Goal: Navigation & Orientation: Find specific page/section

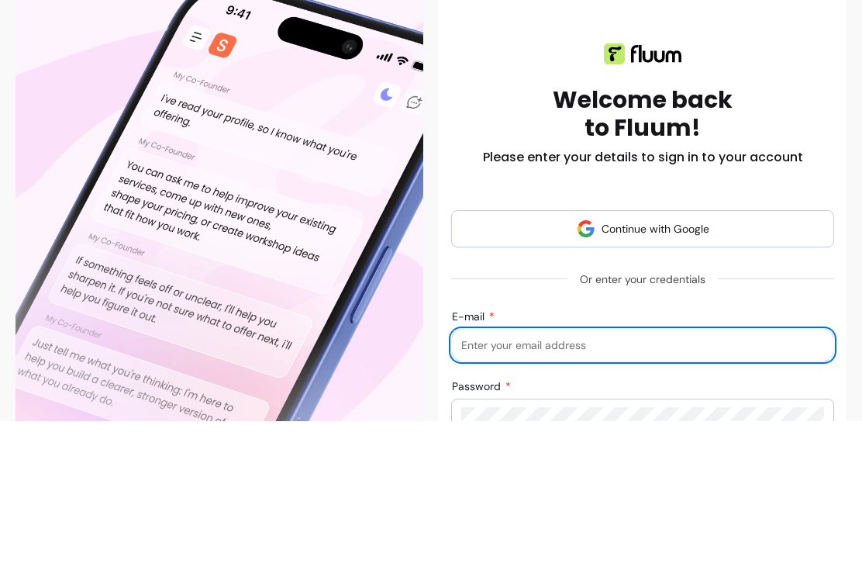
scroll to position [147, 0]
type input "hello@twelveacresdorset.co.uk"
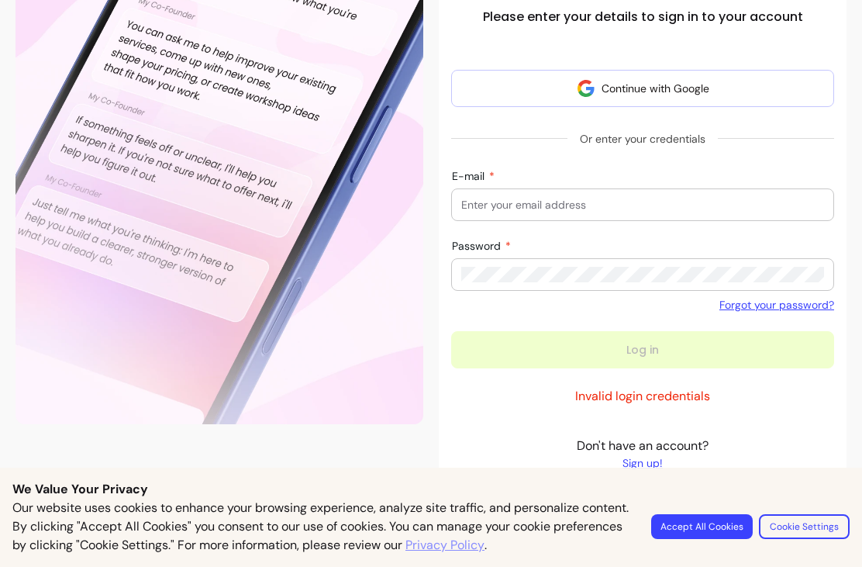
scroll to position [306, 0]
click at [722, 534] on button "Accept All Cookies" at bounding box center [702, 526] width 102 height 25
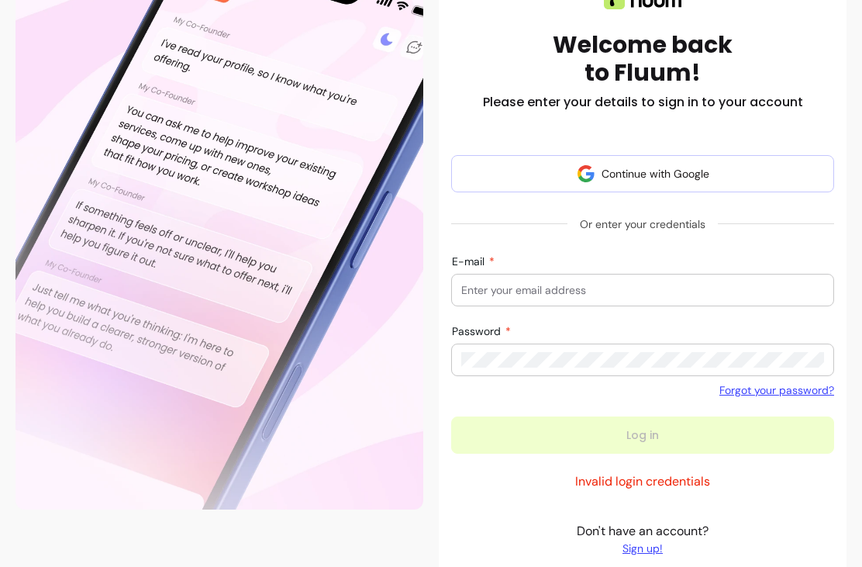
scroll to position [119, 0]
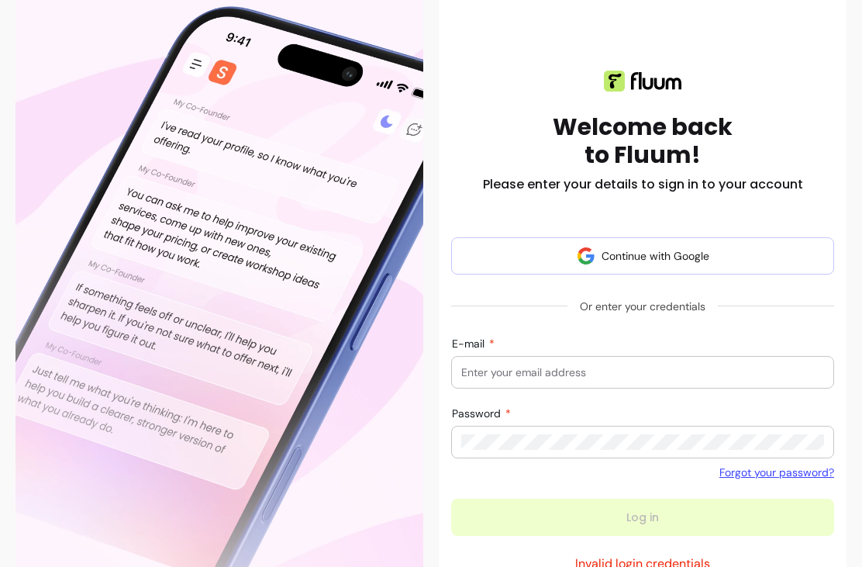
click at [710, 264] on button "Continue with Google" at bounding box center [642, 255] width 383 height 37
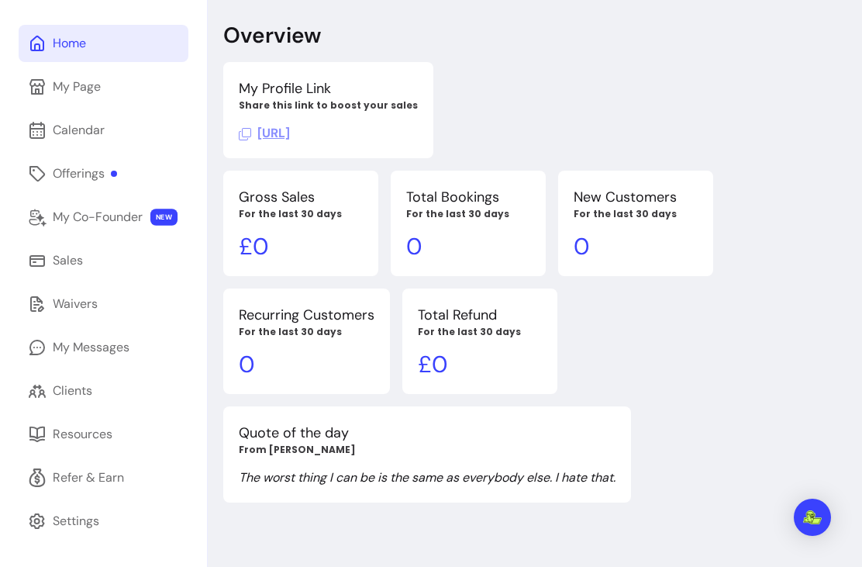
scroll to position [102, 0]
click at [116, 468] on div "Refer & Earn" at bounding box center [88, 477] width 71 height 19
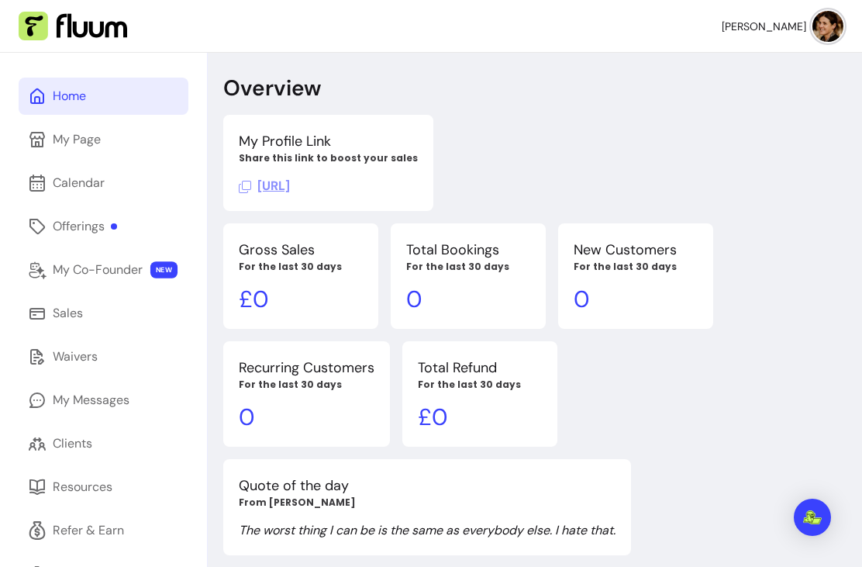
scroll to position [0, 0]
click at [782, 26] on span "[PERSON_NAME]" at bounding box center [764, 27] width 85 height 16
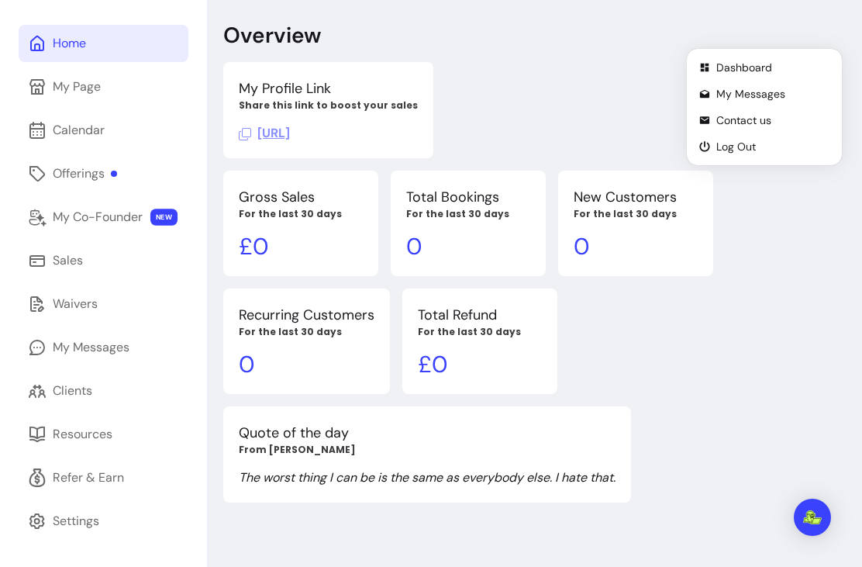
scroll to position [102, 0]
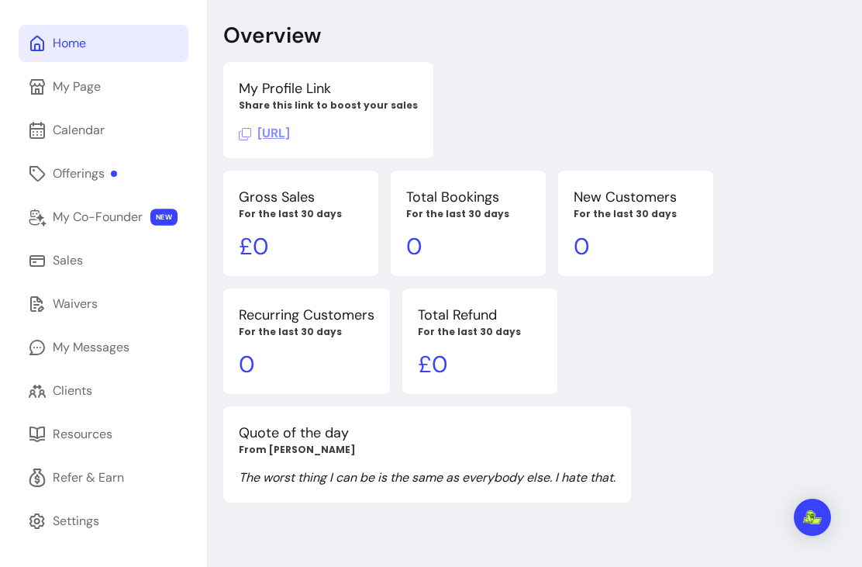
click at [119, 468] on div "Refer & Earn" at bounding box center [88, 477] width 71 height 19
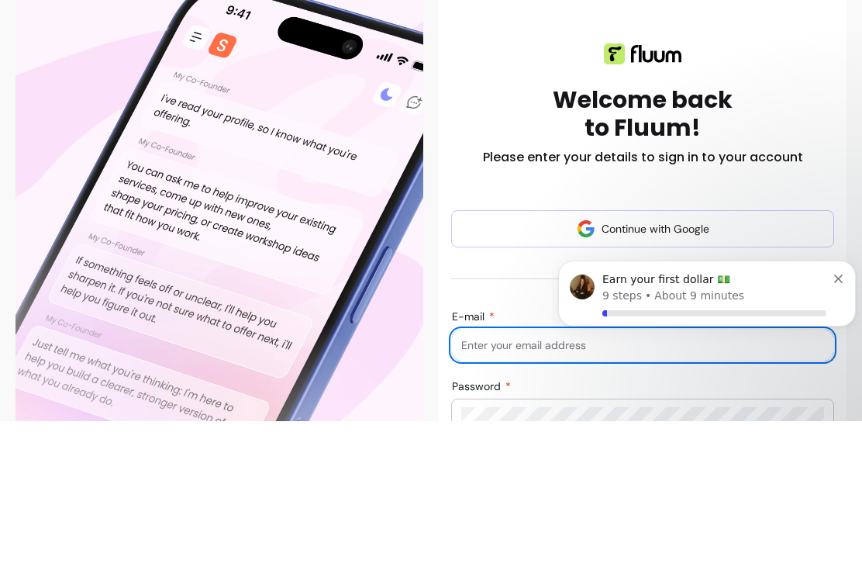
type input "hello@twelveacresdorset.co.uk"
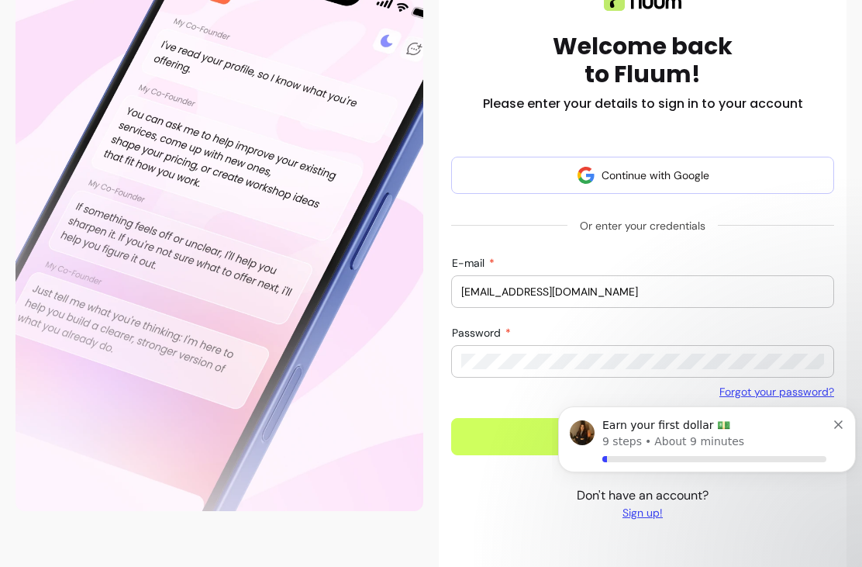
scroll to position [200, 0]
click at [843, 422] on button "Dismiss notification" at bounding box center [839, 422] width 10 height 12
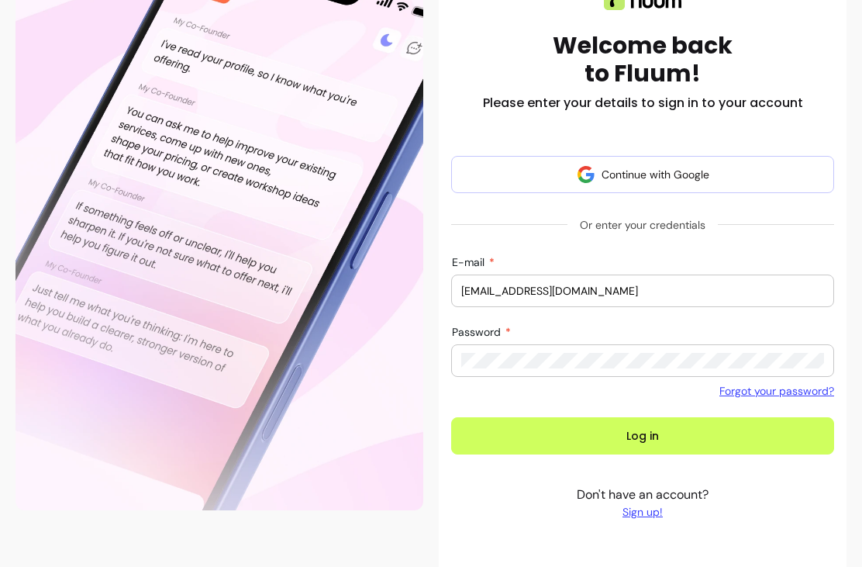
click at [723, 192] on button "Continue with Google" at bounding box center [642, 174] width 383 height 37
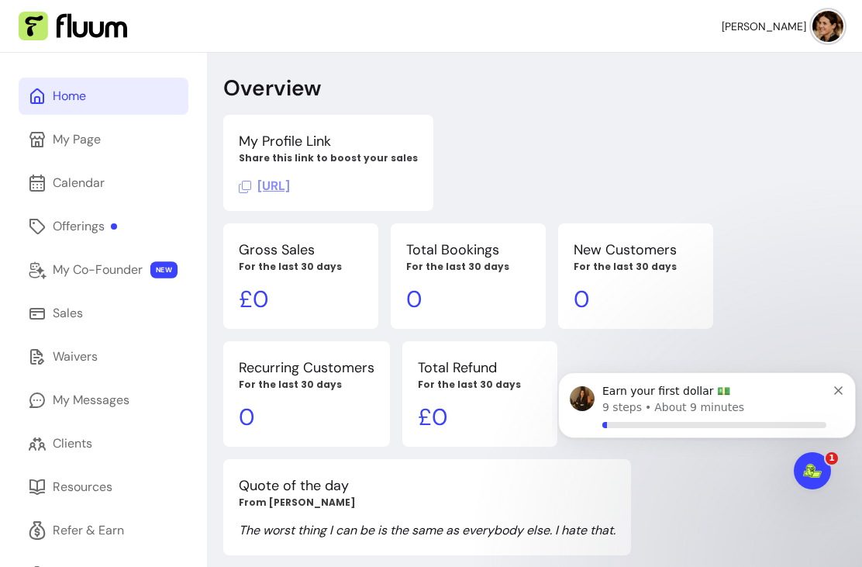
click at [92, 150] on link "My Page" at bounding box center [104, 139] width 170 height 37
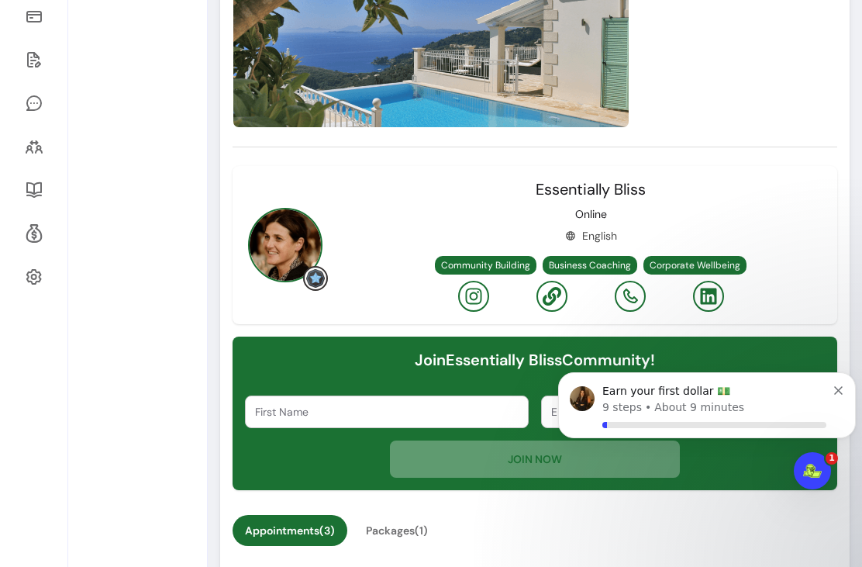
scroll to position [309, 0]
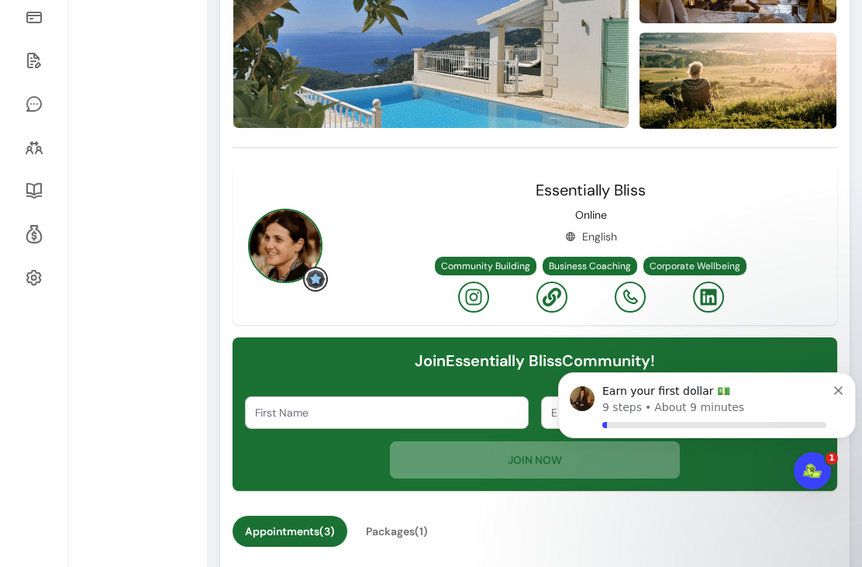
click at [47, 226] on link at bounding box center [34, 234] width 30 height 37
